Goal: Find contact information: Find contact information

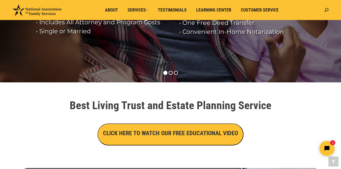
scroll to position [105, 0]
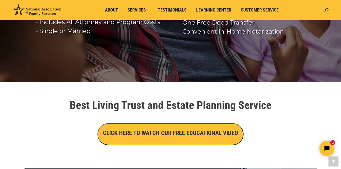
click at [179, 132] on h3 "CLICK HERE TO WATCH OUR FREE EDUCATIONAL VIDEO" at bounding box center [170, 133] width 135 height 9
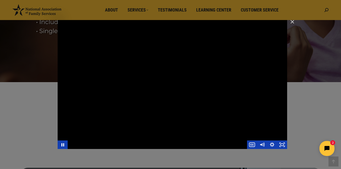
click at [179, 131] on div "Main Video - Full Webinar (Emma) Landon V1.4" at bounding box center [173, 84] width 230 height 129
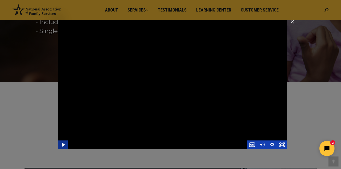
click at [63, 143] on icon "Play Video" at bounding box center [63, 145] width 12 height 10
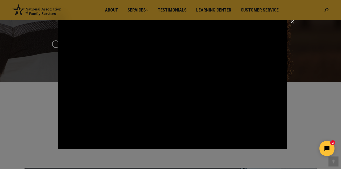
click at [279, 139] on html "2" at bounding box center [296, 149] width 86 height 24
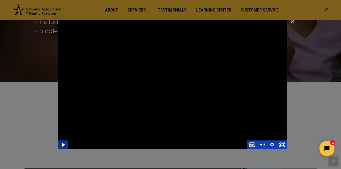
click at [64, 146] on icon "Play Video" at bounding box center [63, 145] width 12 height 10
click at [64, 146] on icon "Pause" at bounding box center [62, 145] width 3 height 4
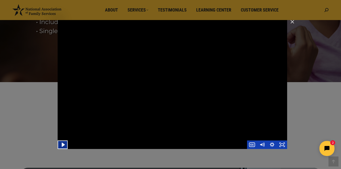
click at [62, 145] on icon "Play Video" at bounding box center [63, 145] width 3 height 4
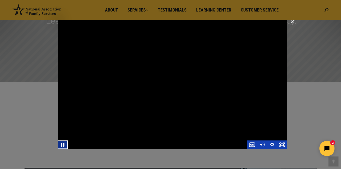
click at [62, 145] on icon "Pause" at bounding box center [63, 145] width 12 height 10
click at [58, 141] on button "Play Video" at bounding box center [63, 145] width 10 height 9
click at [62, 145] on icon "Pause" at bounding box center [63, 145] width 12 height 10
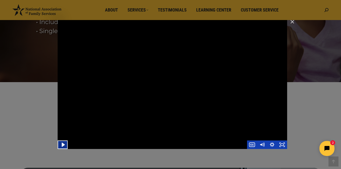
click at [63, 144] on icon "Play Video" at bounding box center [63, 145] width 3 height 4
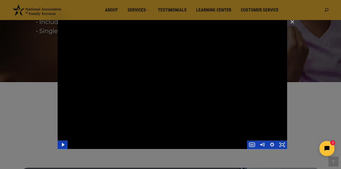
click at [175, 103] on div "Main Video - Full Webinar (Emma) Landon V1.4" at bounding box center [173, 84] width 230 height 129
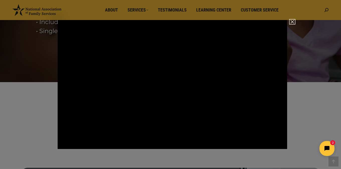
click at [293, 21] on img "Close" at bounding box center [290, 24] width 9 height 9
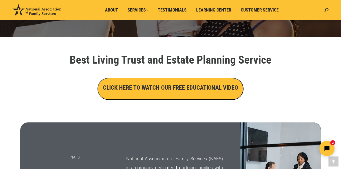
scroll to position [150, 0]
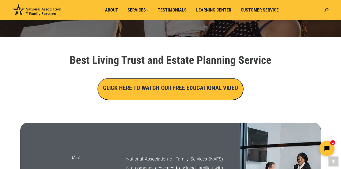
click at [237, 94] on button "CLICK HERE TO WATCH OUR FREE EDUCATIONAL VIDEO" at bounding box center [170, 89] width 146 height 22
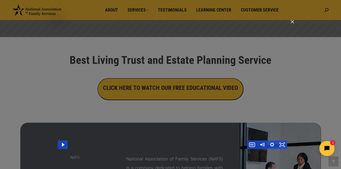
click at [205, 92] on div "Main Video - Full Webinar (Emma) Landon V1.4" at bounding box center [173, 84] width 230 height 129
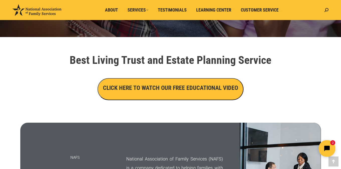
click at [326, 149] on icon "Open chat widget" at bounding box center [330, 149] width 8 height 8
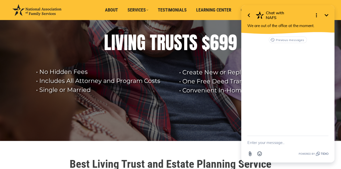
scroll to position [24, 0]
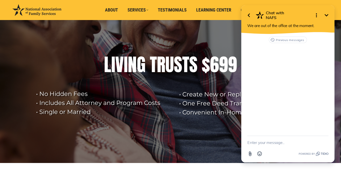
click at [202, 85] on rs-layer-wrap "• Create New or Replace Outdated Documents • One Free Deed Transfer • Convenien…" at bounding box center [251, 97] width 145 height 40
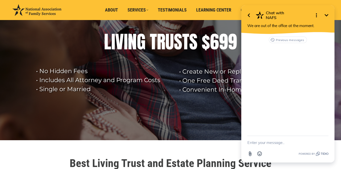
scroll to position [52, 0]
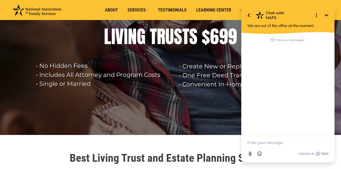
click at [326, 15] on icon "Minimize" at bounding box center [327, 15] width 4 height 2
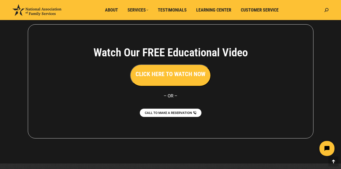
scroll to position [1147, 0]
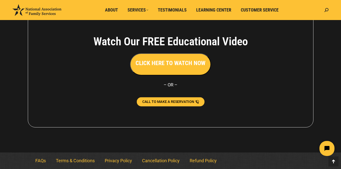
click at [167, 101] on span "CALL TO MAKE A RESERVATION" at bounding box center [168, 102] width 52 height 4
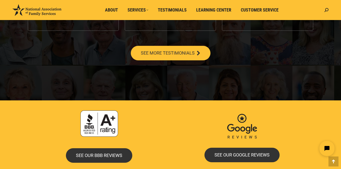
scroll to position [953, 0]
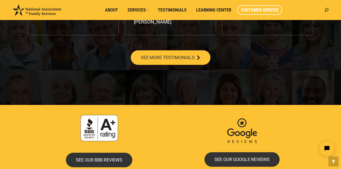
click at [271, 9] on span "Customer Service" at bounding box center [260, 10] width 38 height 6
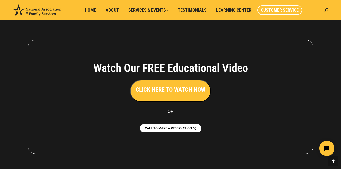
scroll to position [456, 0]
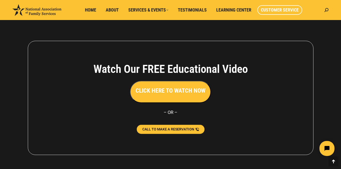
click at [191, 129] on span "CALL TO MAKE A RESERVATION" at bounding box center [168, 130] width 52 height 4
